Goal: Transaction & Acquisition: Download file/media

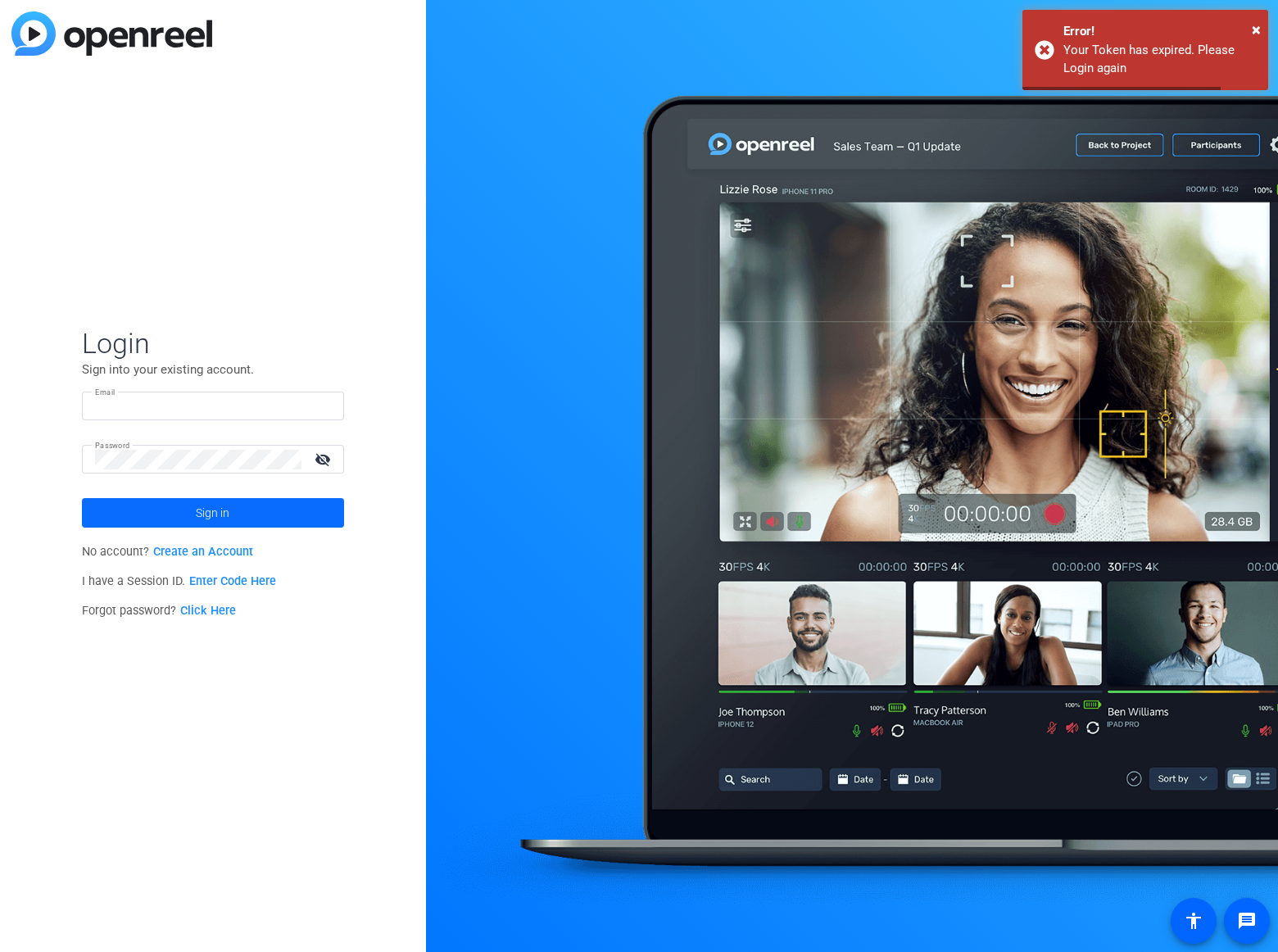
type input "[EMAIL_ADDRESS][DOMAIN_NAME]"
click at [221, 513] on span "Sign in" at bounding box center [212, 512] width 33 height 41
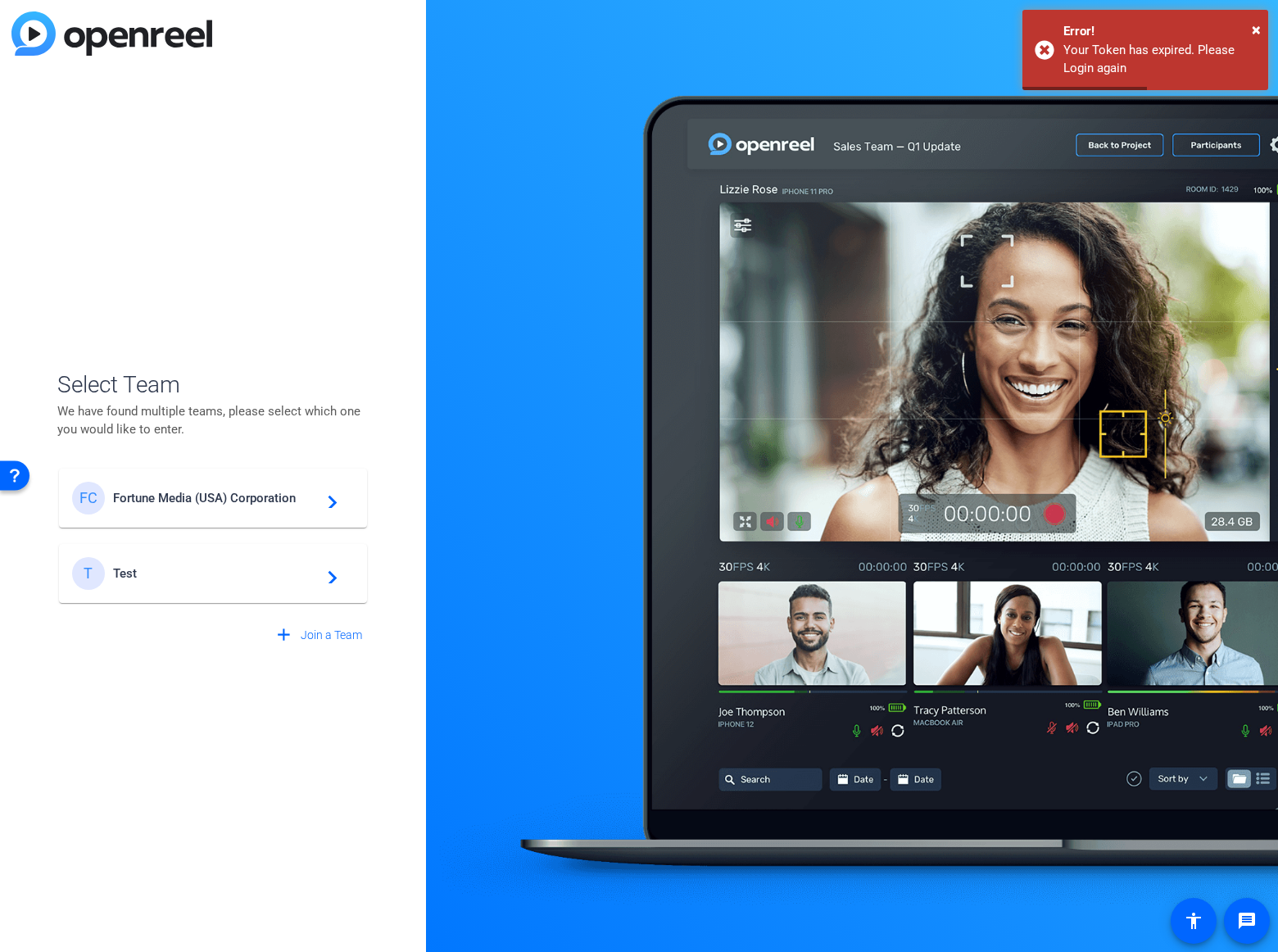
click at [209, 494] on span "Fortune Media (USA) Corporation" at bounding box center [215, 498] width 205 height 14
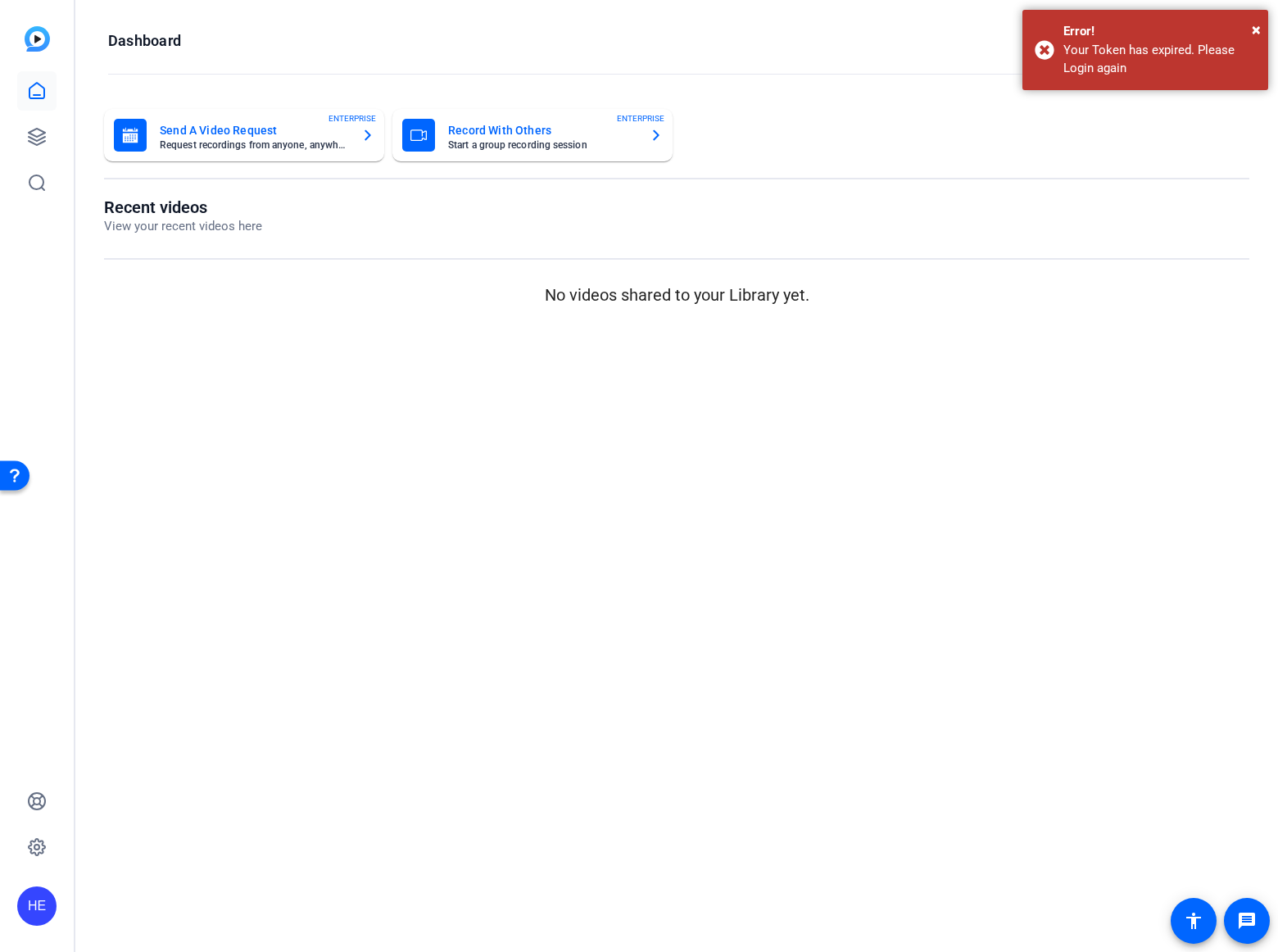
click at [1252, 32] on mat-toolbar "Dashboard" at bounding box center [677, 46] width 1202 height 93
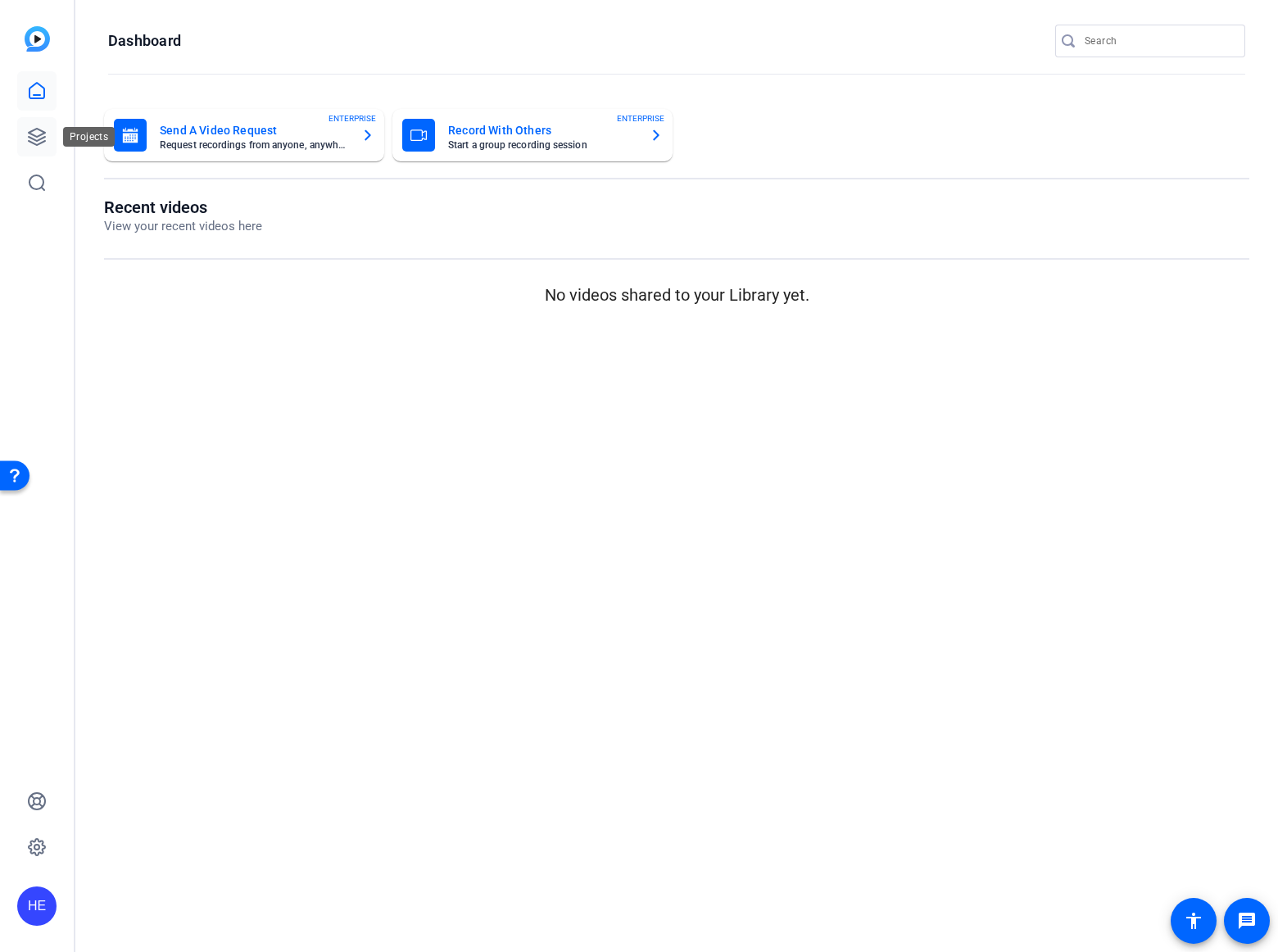
click at [63, 137] on div "Projects" at bounding box center [88, 137] width 51 height 20
click at [37, 133] on icon at bounding box center [37, 137] width 20 height 20
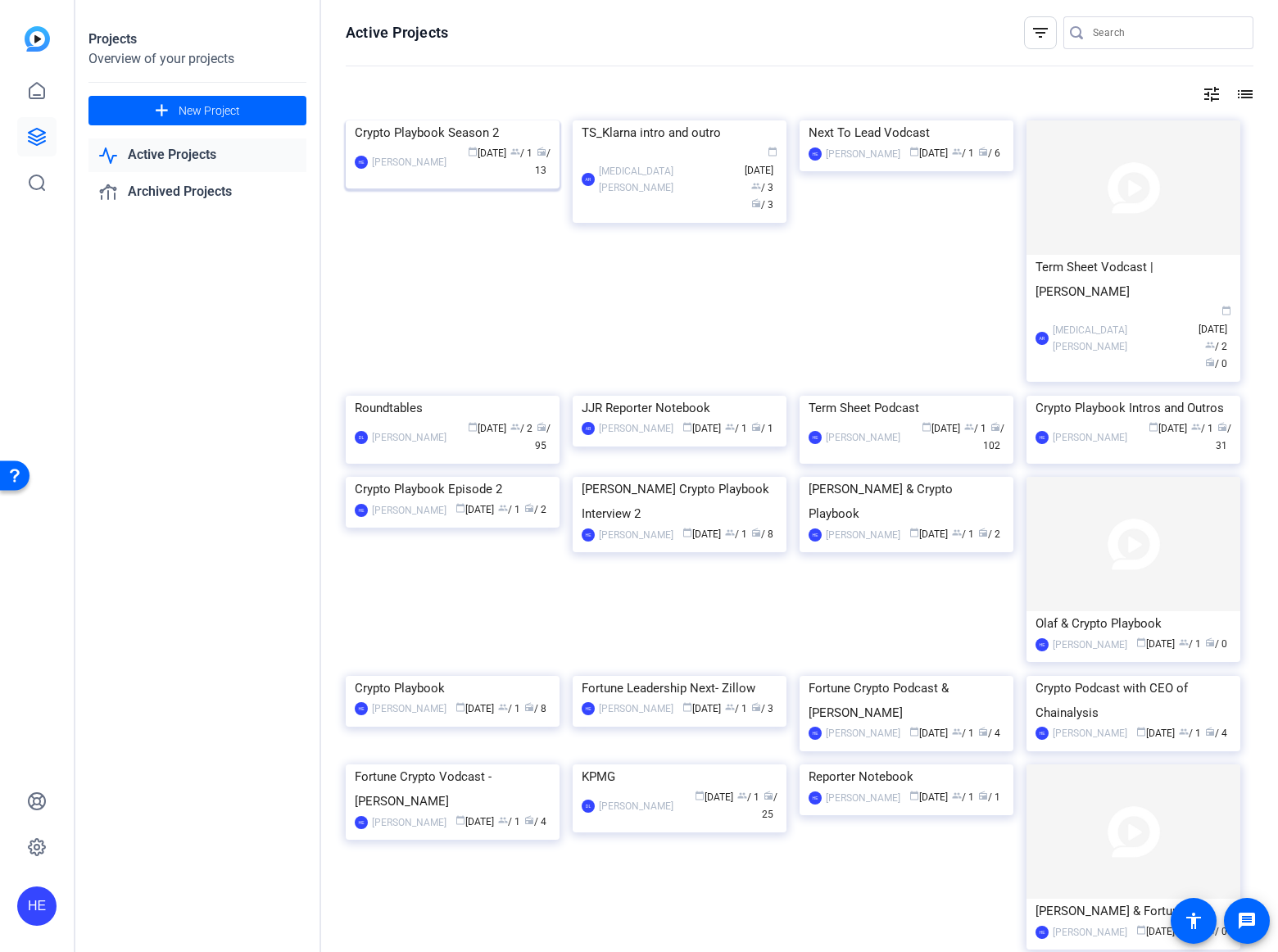
click at [394, 145] on div "Crypto Playbook Season 2" at bounding box center [452, 132] width 196 height 24
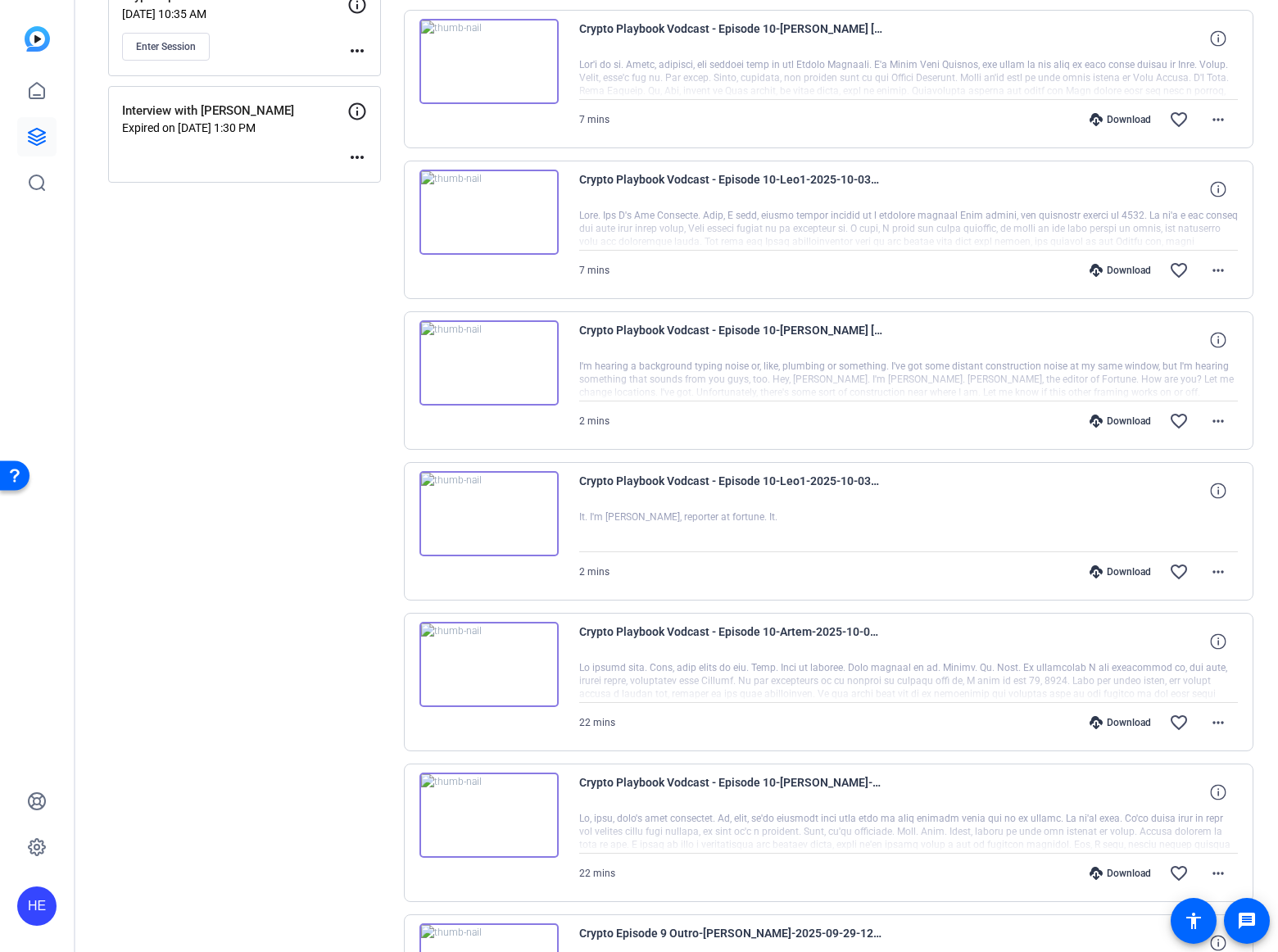
scroll to position [821, 0]
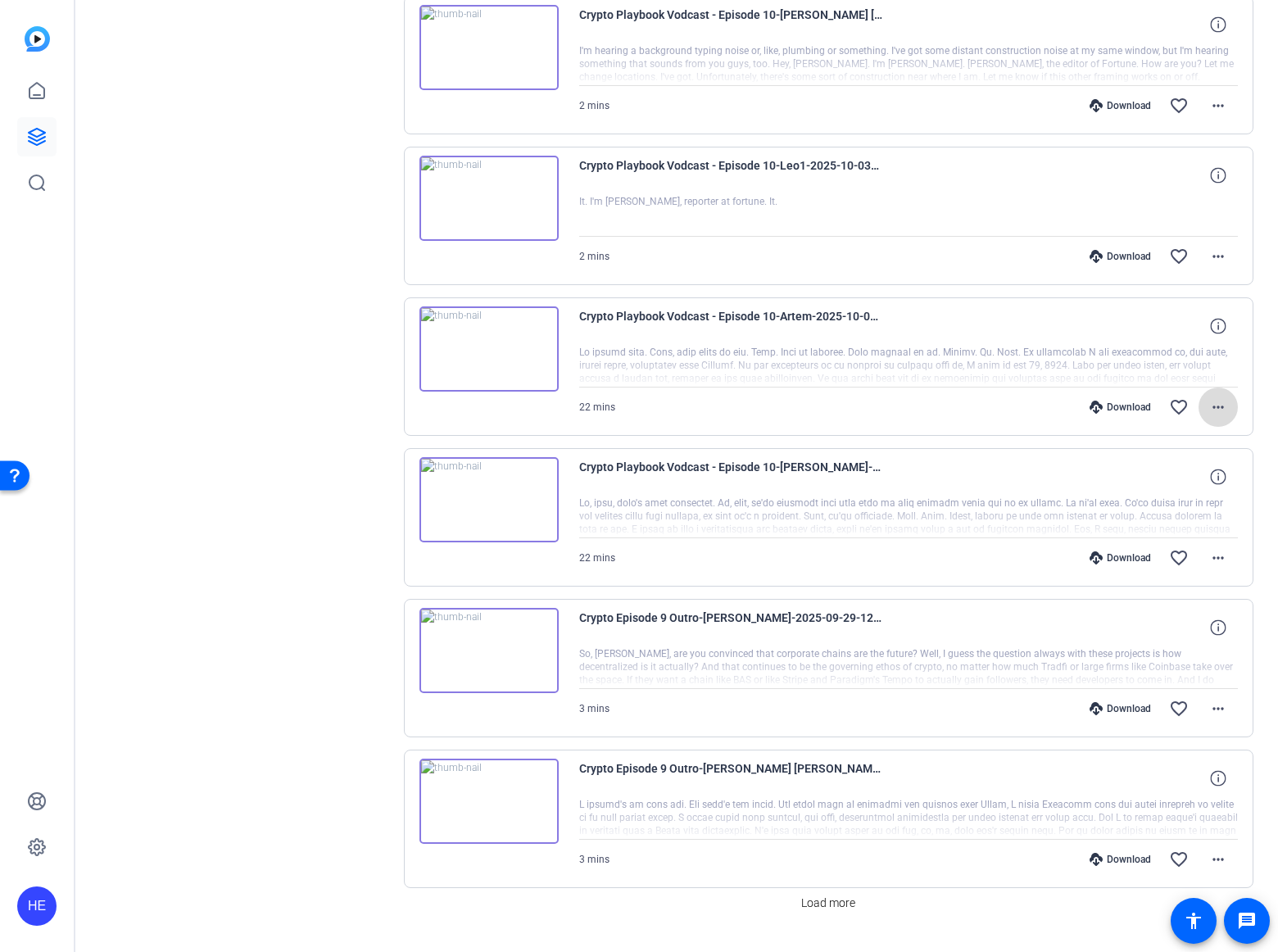
click at [1219, 412] on span at bounding box center [1218, 407] width 40 height 40
click at [1192, 485] on span "Download MP4" at bounding box center [1166, 483] width 98 height 20
click at [1200, 548] on button "more_horiz" at bounding box center [1218, 558] width 40 height 40
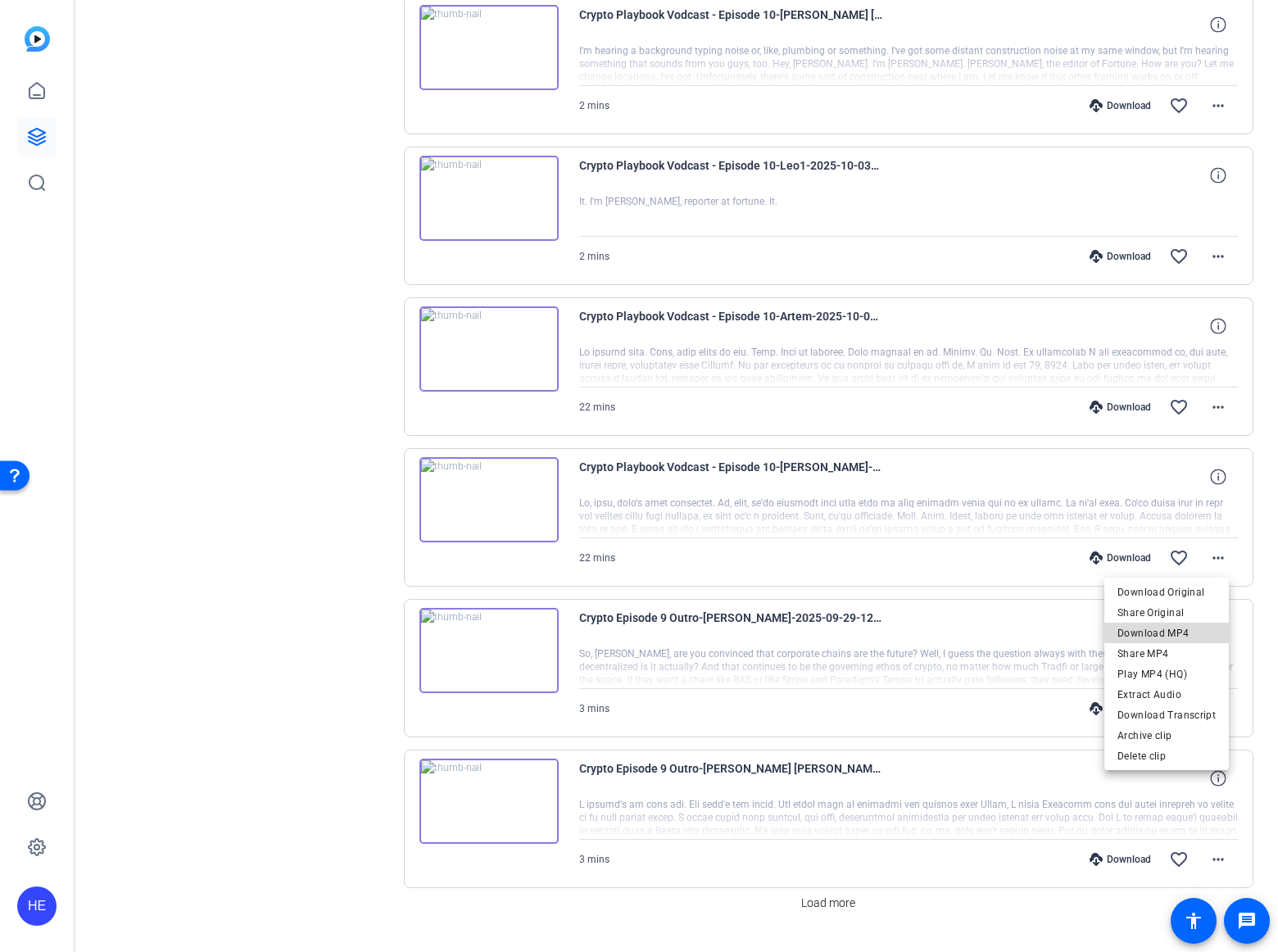
click at [1205, 627] on span "Download MP4" at bounding box center [1166, 633] width 98 height 20
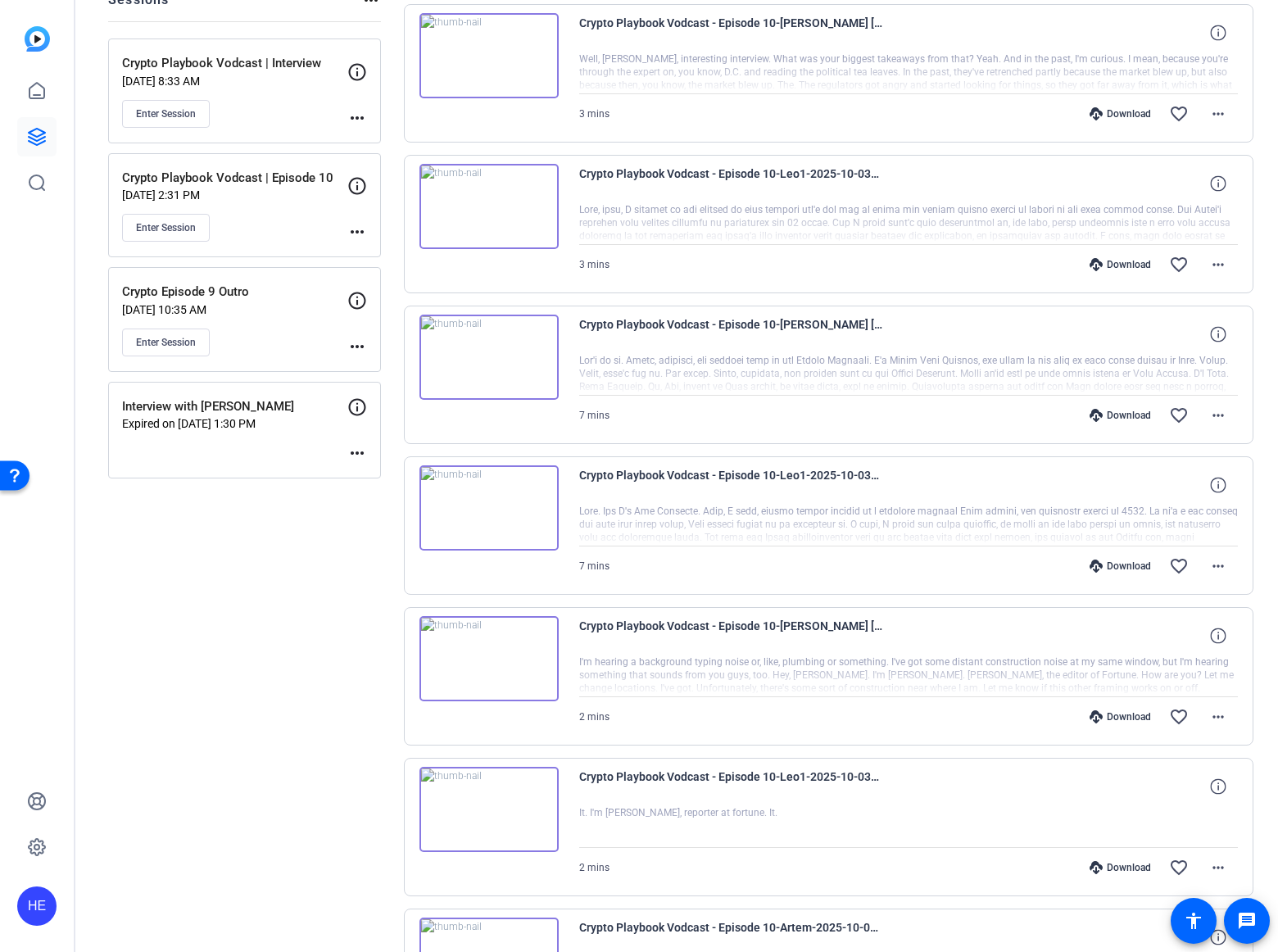
scroll to position [205, 0]
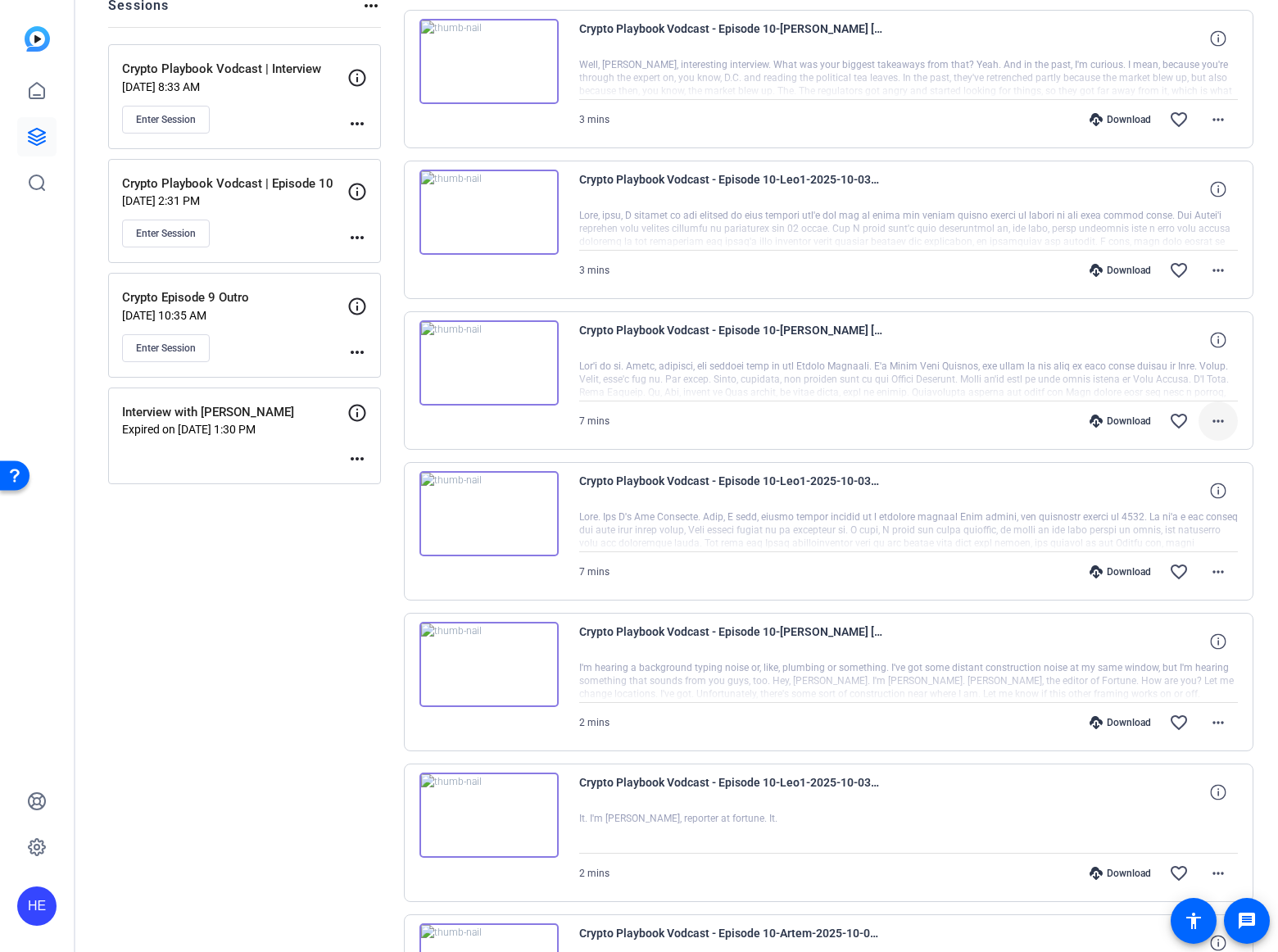
click at [1209, 423] on mat-icon "more_horiz" at bounding box center [1218, 421] width 20 height 20
click at [1204, 494] on span "Download MP4" at bounding box center [1166, 495] width 98 height 20
click at [1210, 566] on mat-icon "more_horiz" at bounding box center [1218, 572] width 20 height 20
click at [1192, 640] on span "Download MP4" at bounding box center [1166, 646] width 98 height 20
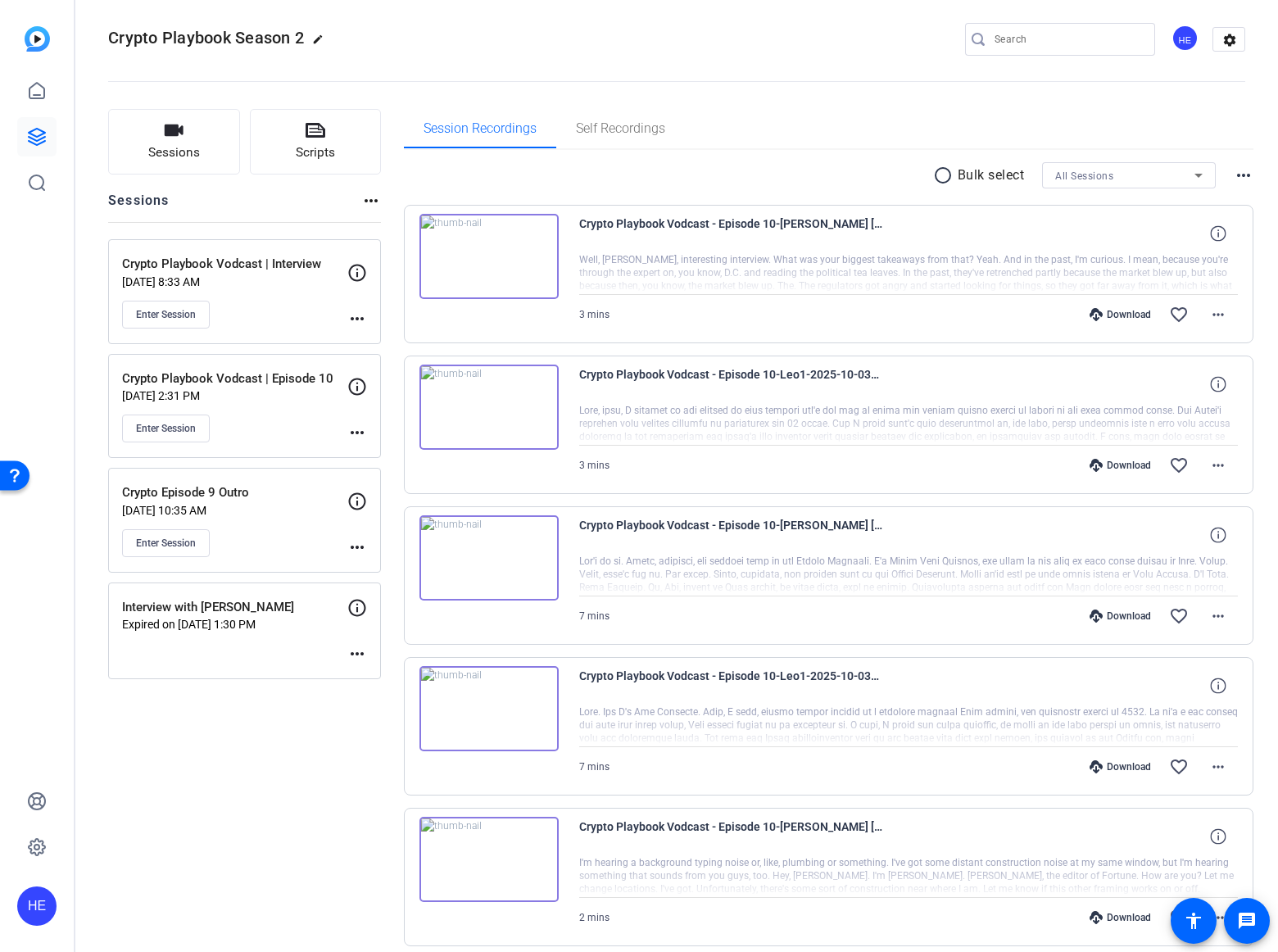
scroll to position [0, 0]
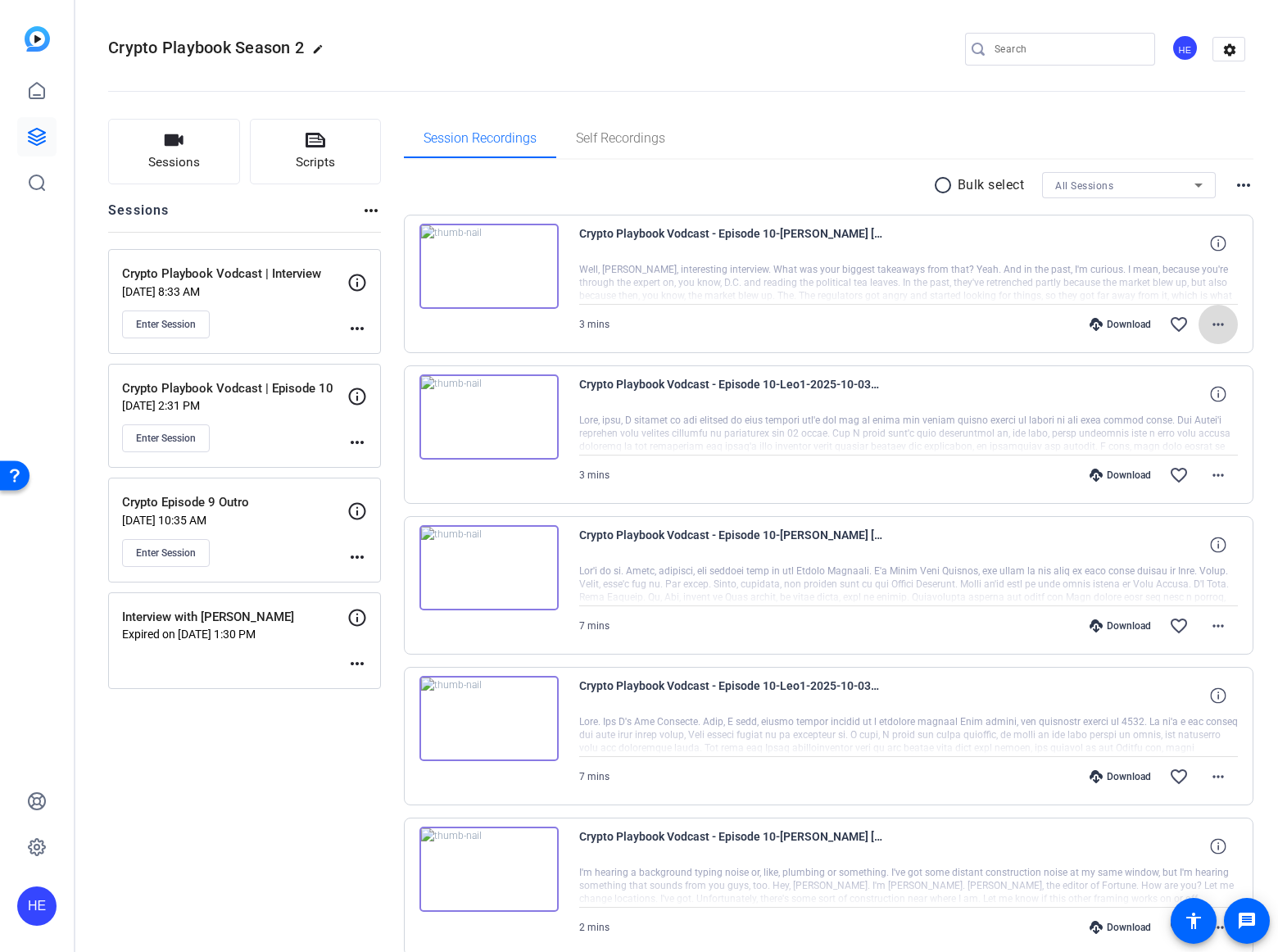
click at [1210, 325] on mat-icon "more_horiz" at bounding box center [1218, 325] width 20 height 20
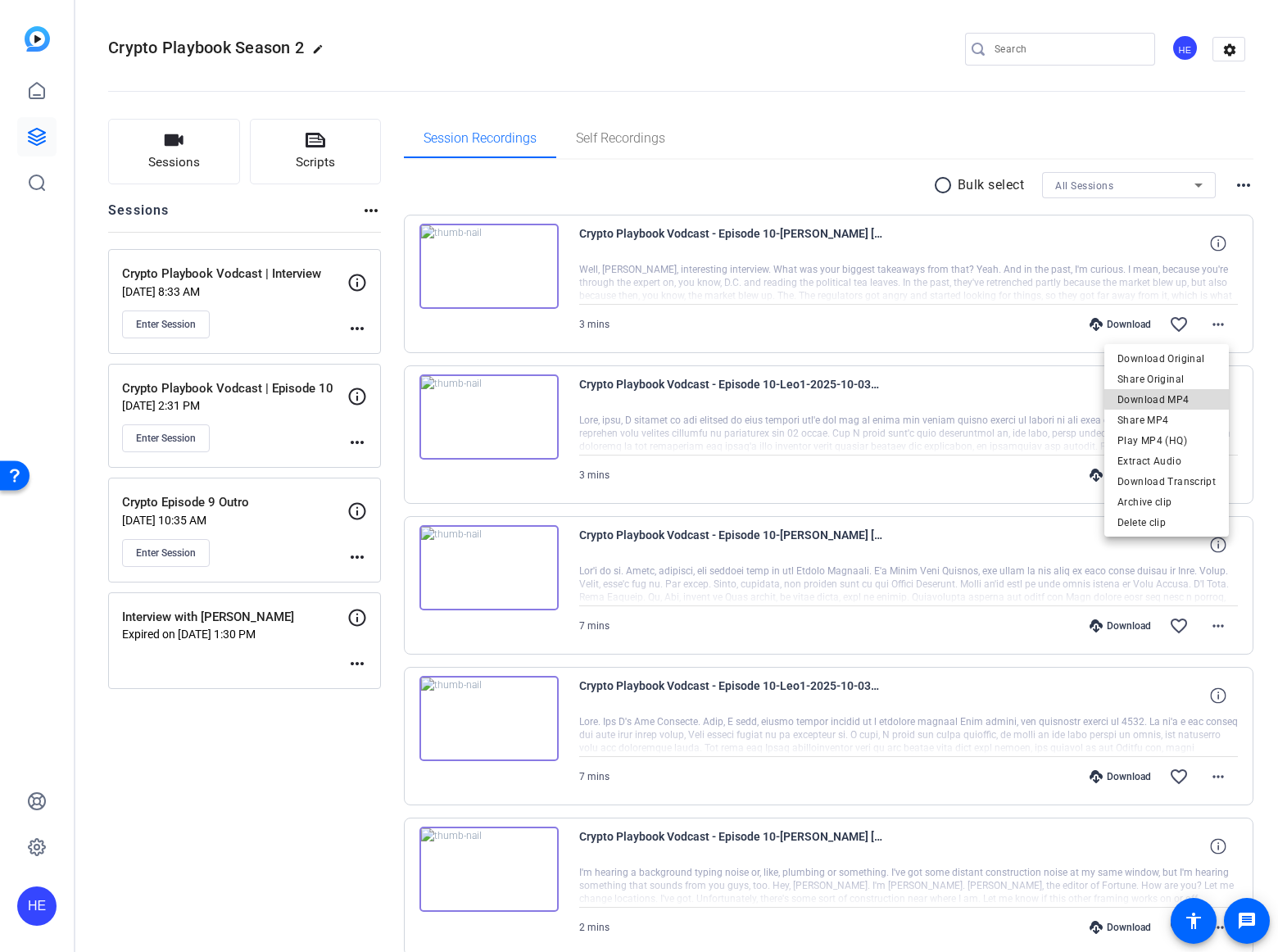
click at [1190, 395] on span "Download MP4" at bounding box center [1166, 400] width 98 height 20
click at [1209, 475] on mat-icon "more_horiz" at bounding box center [1218, 476] width 20 height 20
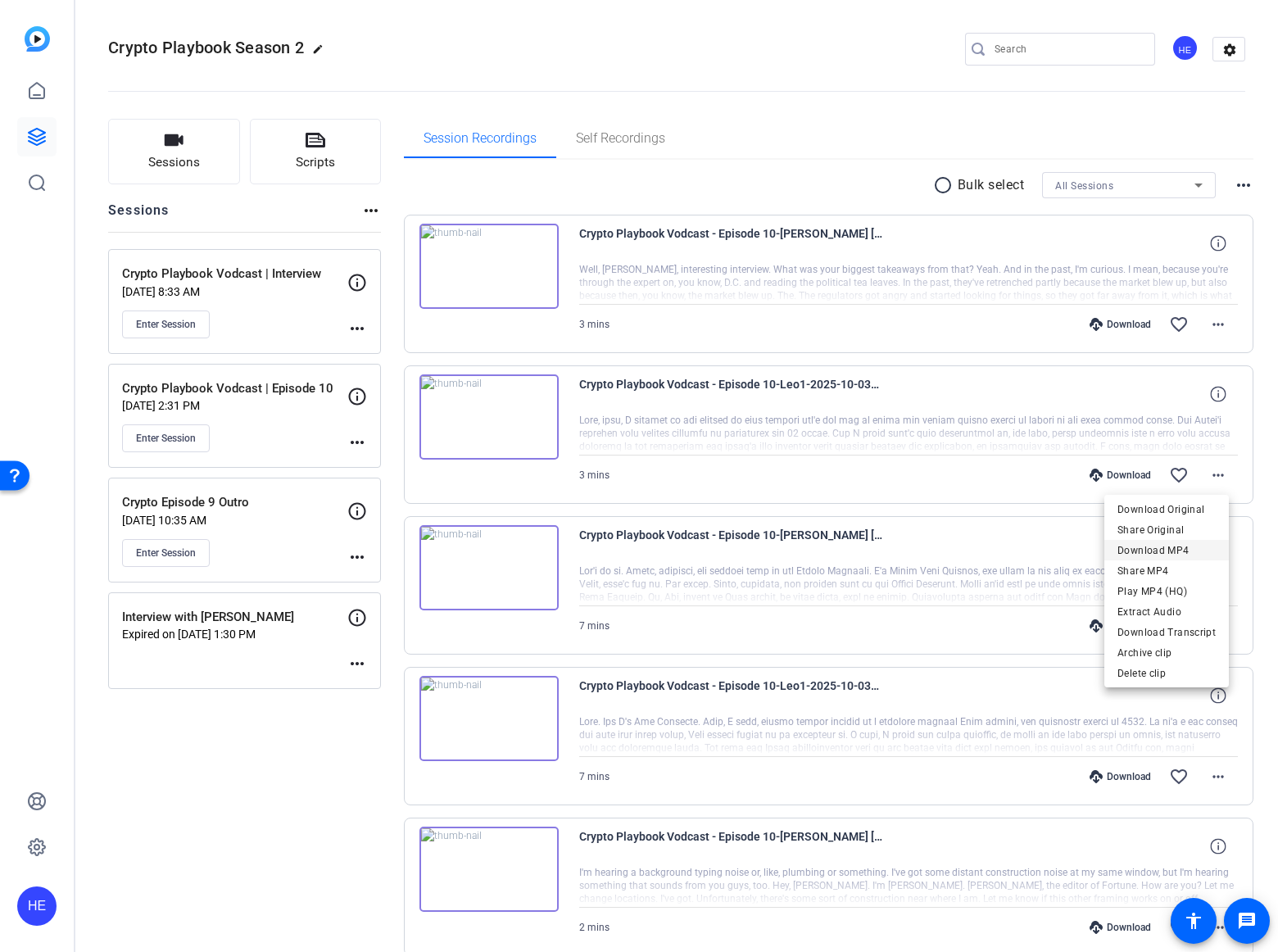
click at [1192, 550] on span "Download MP4" at bounding box center [1166, 550] width 98 height 20
